Goal: Transaction & Acquisition: Subscribe to service/newsletter

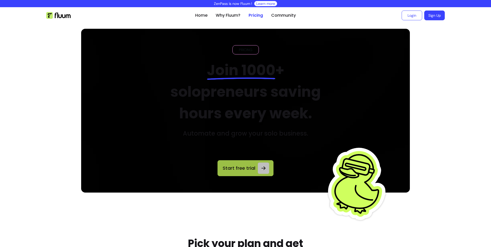
click at [220, 163] on link "Start free trial" at bounding box center [246, 168] width 56 height 16
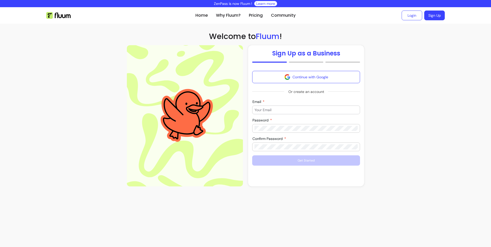
click at [316, 109] on input "Email" at bounding box center [306, 109] width 103 height 5
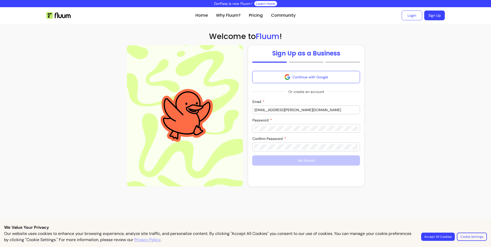
type input "hayley.butland@sizewellc.com"
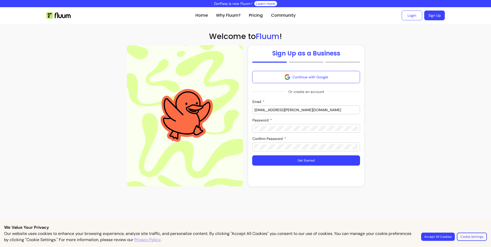
click at [306, 111] on input "hayley.butland@sizewellc.com" at bounding box center [306, 109] width 103 height 5
drag, startPoint x: 313, startPoint y: 108, endPoint x: 207, endPoint y: 113, distance: 106.0
click at [207, 113] on div "Sign Up as a Business Continue with Google Or create an account Email hayley.bu…" at bounding box center [245, 115] width 237 height 141
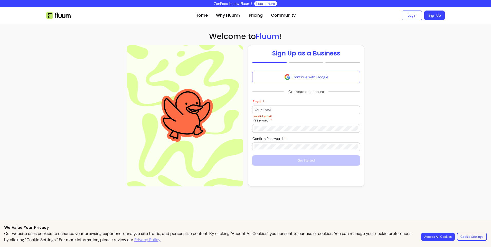
click at [288, 107] on div at bounding box center [306, 110] width 103 height 8
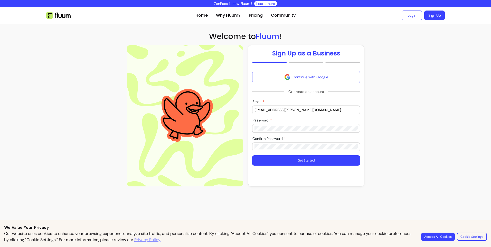
click at [415, 134] on section "Home Why Fluum? Pricing Community Login Sign Up open navigation menu Welcome to…" at bounding box center [245, 98] width 491 height 183
click at [316, 112] on input "hayley.butland@sizewellc.com" at bounding box center [306, 109] width 103 height 5
drag, startPoint x: 324, startPoint y: 110, endPoint x: 282, endPoint y: 107, distance: 42.5
click at [282, 107] on input "hayley.butland@sizewellc.com" at bounding box center [306, 109] width 103 height 5
type input "hayley.butland@outlook.com"
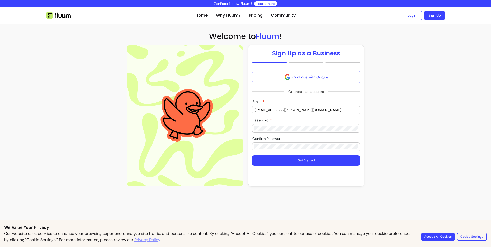
click at [443, 89] on section "Home Why Fluum? Pricing Community Login Sign Up open navigation menu Welcome to…" at bounding box center [245, 98] width 491 height 183
click at [330, 160] on button "Get Started" at bounding box center [306, 160] width 108 height 10
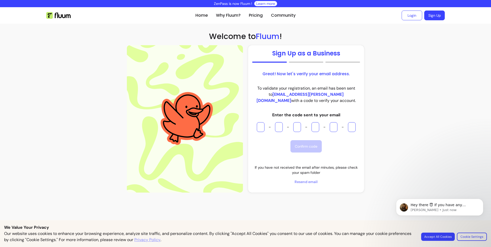
click at [262, 127] on input "Please enter OTP character 1" at bounding box center [261, 127] width 8 height 10
click at [307, 182] on span "Resend email" at bounding box center [306, 181] width 108 height 5
click at [296, 89] on p "To validate your registration, an email has been sent to hayley.butland@outlook…" at bounding box center [306, 94] width 108 height 18
click at [261, 127] on input "Please enter OTP character 1" at bounding box center [261, 127] width 8 height 10
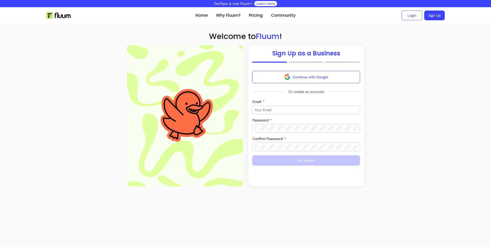
click at [297, 106] on div "Email" at bounding box center [306, 110] width 108 height 9
click at [294, 109] on input "Email" at bounding box center [306, 109] width 103 height 5
type input "hayley.butland@outlook.com"
click at [274, 126] on div at bounding box center [306, 128] width 103 height 8
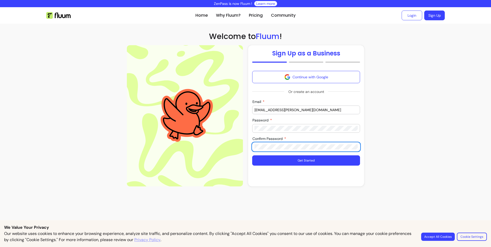
click at [302, 161] on button "Get Started" at bounding box center [306, 160] width 108 height 10
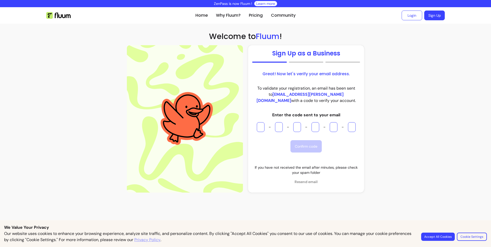
click at [264, 124] on input "Please enter OTP character 1" at bounding box center [261, 127] width 8 height 10
click at [439, 234] on button "Accept All Cookies" at bounding box center [438, 237] width 33 height 8
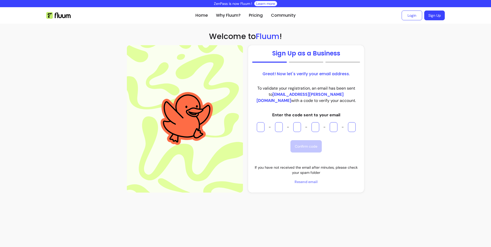
click at [296, 181] on span "Resend email" at bounding box center [306, 181] width 108 height 5
click at [232, 14] on link "Why Fluum?" at bounding box center [228, 15] width 25 height 6
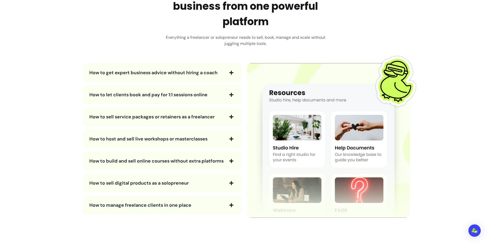
scroll to position [925, 0]
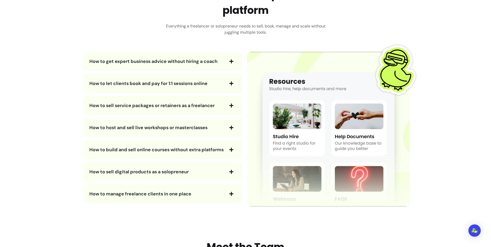
click at [175, 64] on span "How to get expert business advice without hiring a coach" at bounding box center [153, 61] width 128 height 6
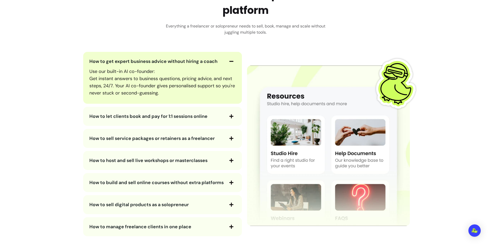
click at [175, 63] on span "How to get expert business advice without hiring a coach" at bounding box center [153, 61] width 128 height 6
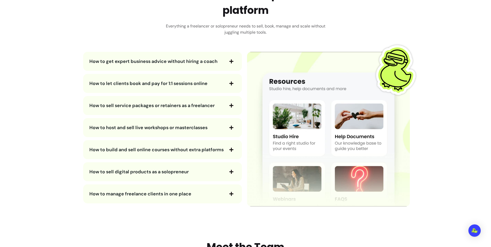
click at [172, 85] on span "How to let clients book and pay for 1:1 sessions online" at bounding box center [148, 83] width 118 height 6
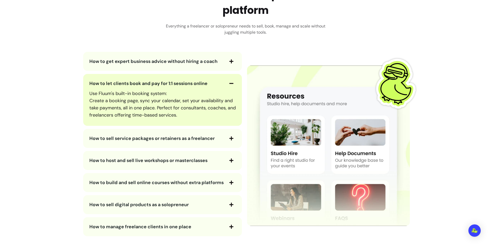
click at [172, 85] on span "How to let clients book and pay for 1:1 sessions online" at bounding box center [148, 83] width 118 height 6
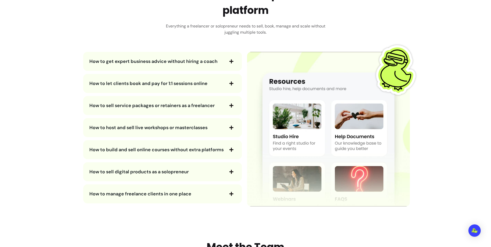
click at [163, 104] on span "How to sell service packages or retainers as a freelancer" at bounding box center [151, 106] width 125 height 6
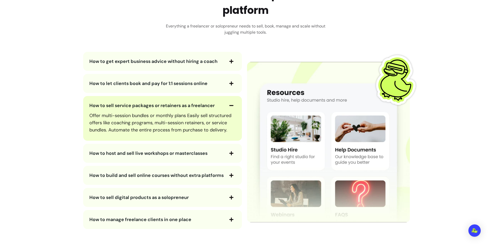
click at [163, 104] on span "How to sell service packages or retainers as a freelancer" at bounding box center [151, 106] width 125 height 6
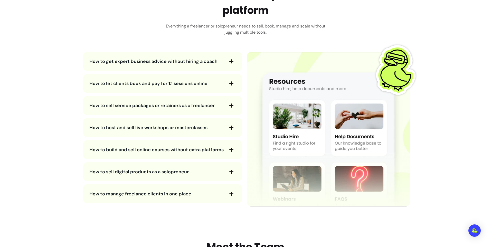
click at [165, 127] on span "How to host and sell live workshops or masterclasses" at bounding box center [148, 128] width 118 height 6
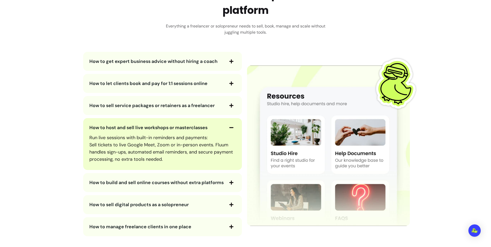
click at [165, 127] on span "How to host and sell live workshops or masterclasses" at bounding box center [148, 128] width 118 height 6
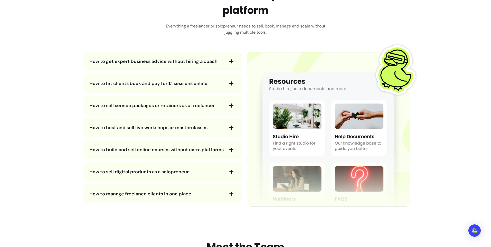
click at [164, 149] on span "How to build and sell online courses without extra platforms" at bounding box center [156, 150] width 134 height 6
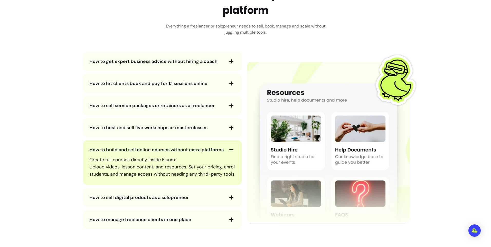
click at [164, 149] on span "How to build and sell online courses without extra platforms" at bounding box center [156, 150] width 134 height 6
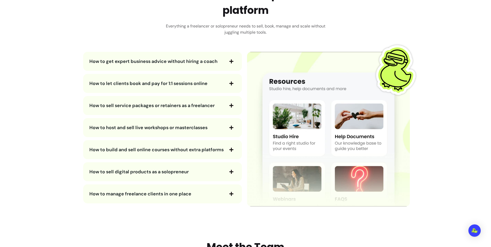
click at [160, 173] on span "How to sell digital products as a solopreneur" at bounding box center [138, 172] width 99 height 6
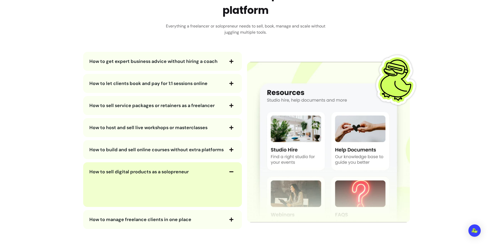
click at [160, 173] on span "How to sell digital products as a solopreneur" at bounding box center [138, 172] width 99 height 6
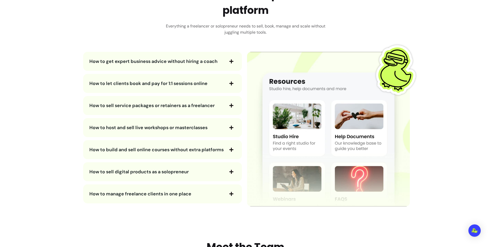
click at [129, 196] on span "How to manage freelance clients in one place" at bounding box center [140, 194] width 102 height 6
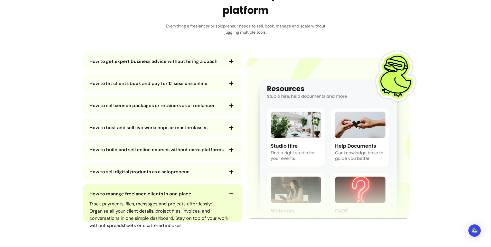
click at [129, 196] on span "How to manage freelance clients in one place" at bounding box center [140, 194] width 102 height 6
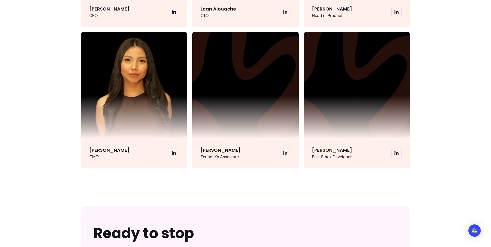
scroll to position [1285, 0]
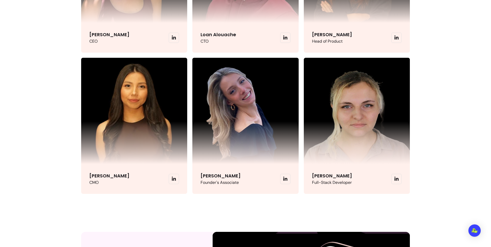
click at [396, 181] on icon at bounding box center [396, 179] width 5 height 5
click at [283, 178] on icon at bounding box center [285, 179] width 5 height 5
click at [172, 176] on span at bounding box center [174, 179] width 10 height 10
click at [173, 178] on icon at bounding box center [174, 179] width 5 height 5
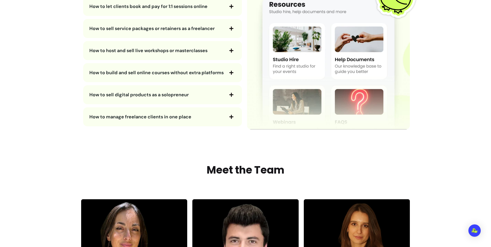
scroll to position [951, 0]
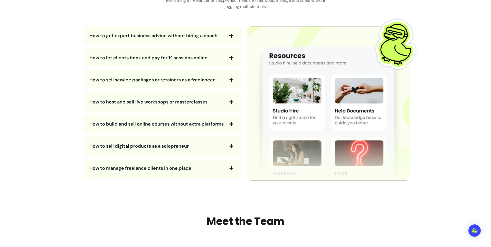
click at [341, 124] on img at bounding box center [328, 103] width 163 height 155
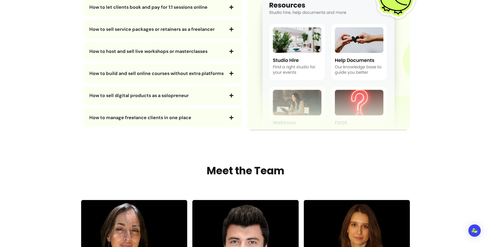
scroll to position [1002, 0]
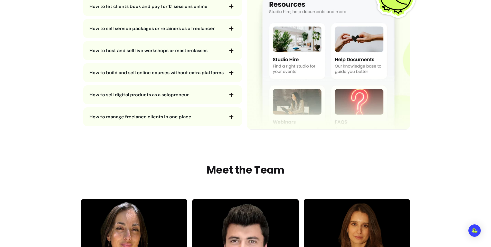
click at [229, 116] on icon "button" at bounding box center [231, 117] width 5 height 5
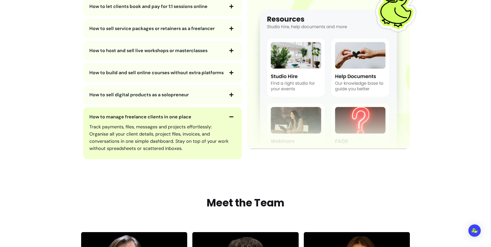
click at [212, 95] on span "How to sell digital products as a solopreneur" at bounding box center [156, 94] width 135 height 7
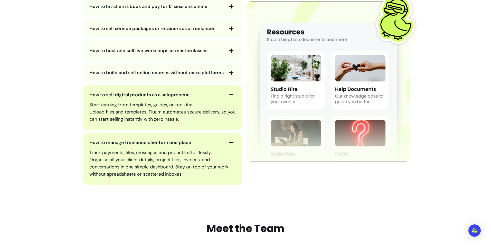
click at [205, 75] on span "How to build and sell online courses without extra platforms" at bounding box center [156, 73] width 134 height 6
